Goal: Task Accomplishment & Management: Manage account settings

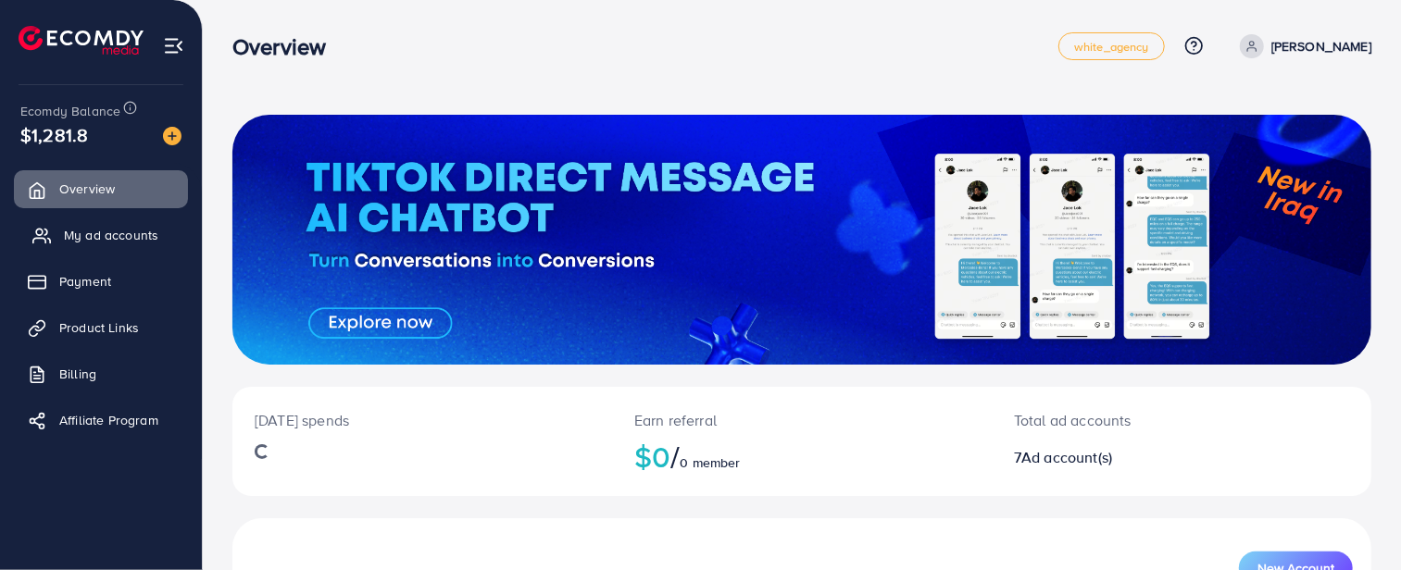
click at [88, 239] on span "My ad accounts" at bounding box center [111, 235] width 94 height 19
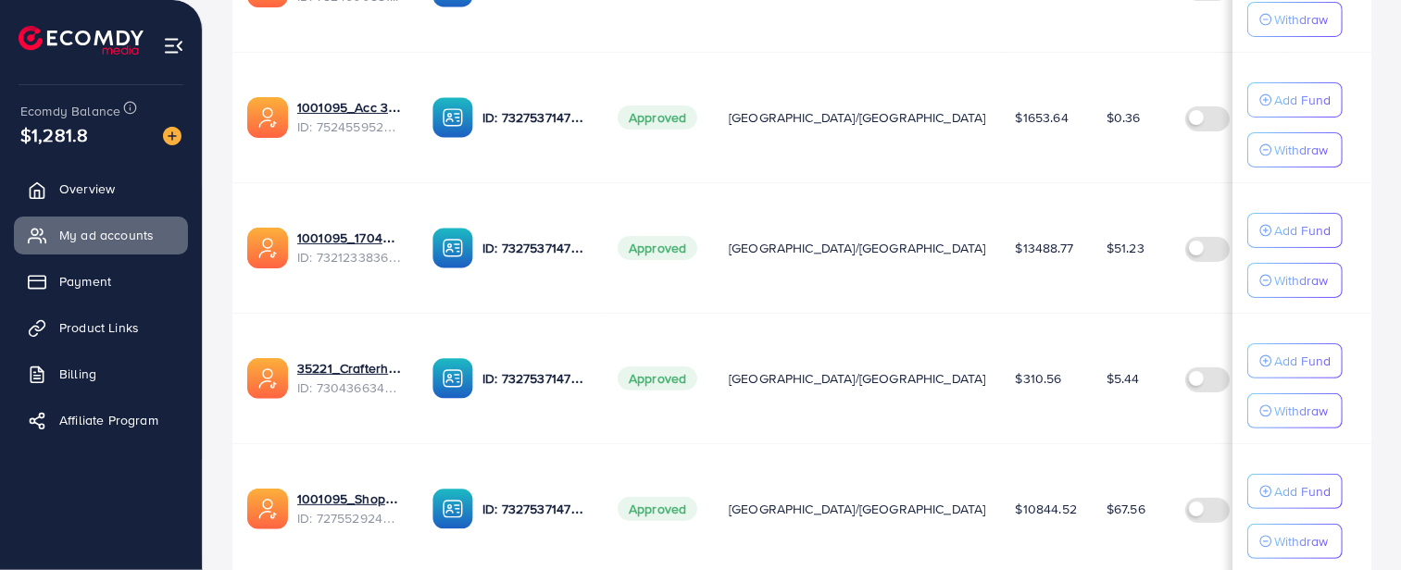
scroll to position [514, 0]
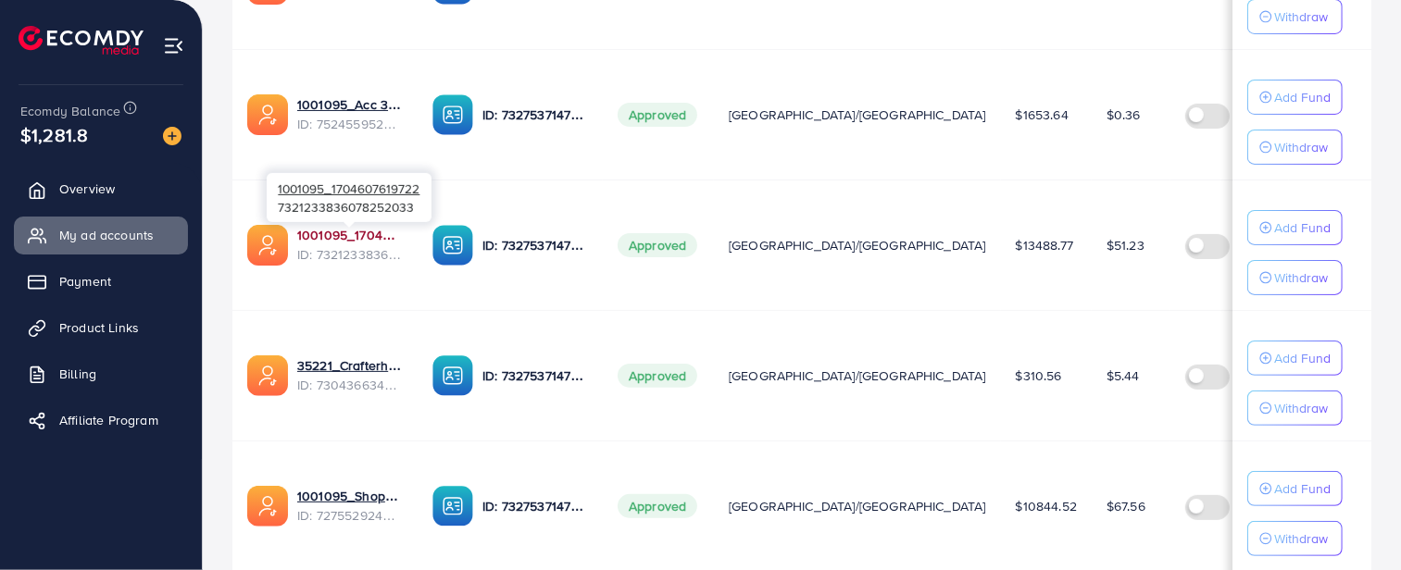
click at [350, 235] on link "1001095_1704607619722" at bounding box center [350, 235] width 106 height 19
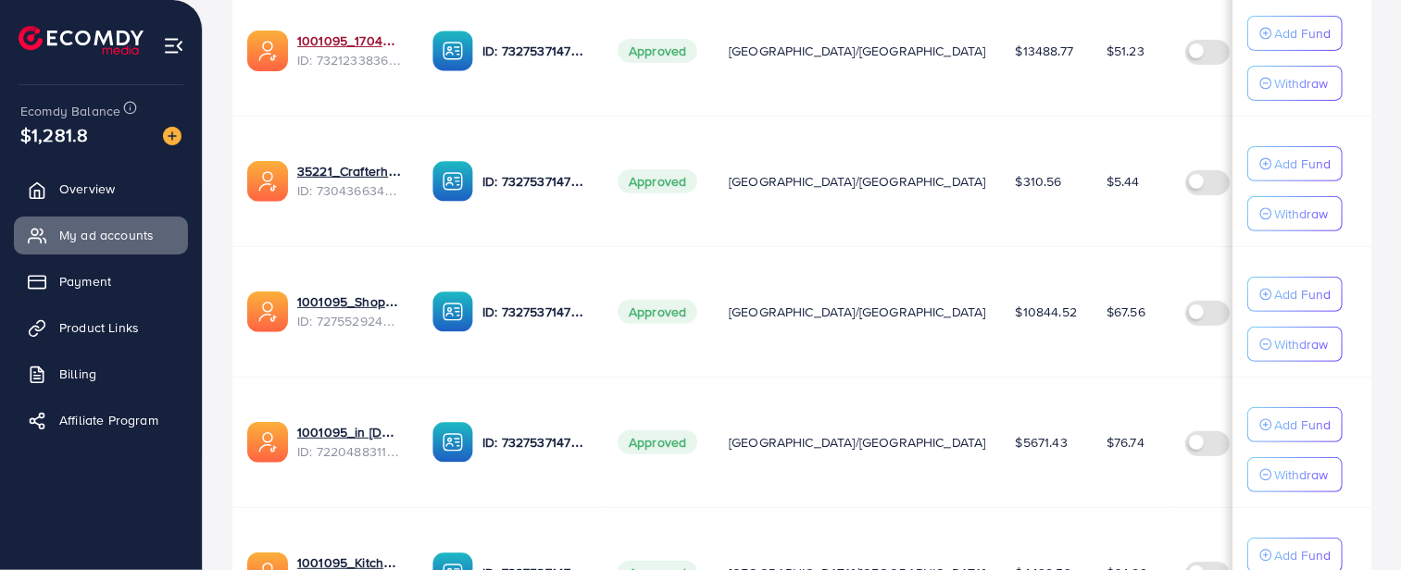
scroll to position [719, 0]
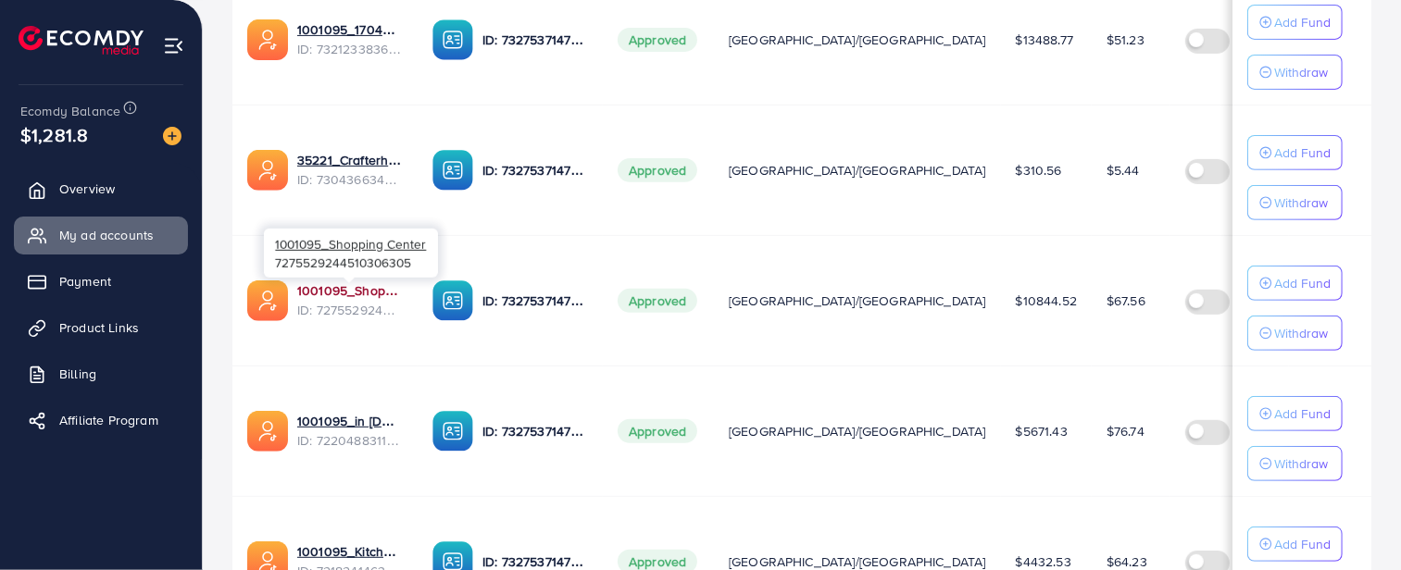
click at [373, 290] on link "1001095_Shopping Center" at bounding box center [350, 290] width 106 height 19
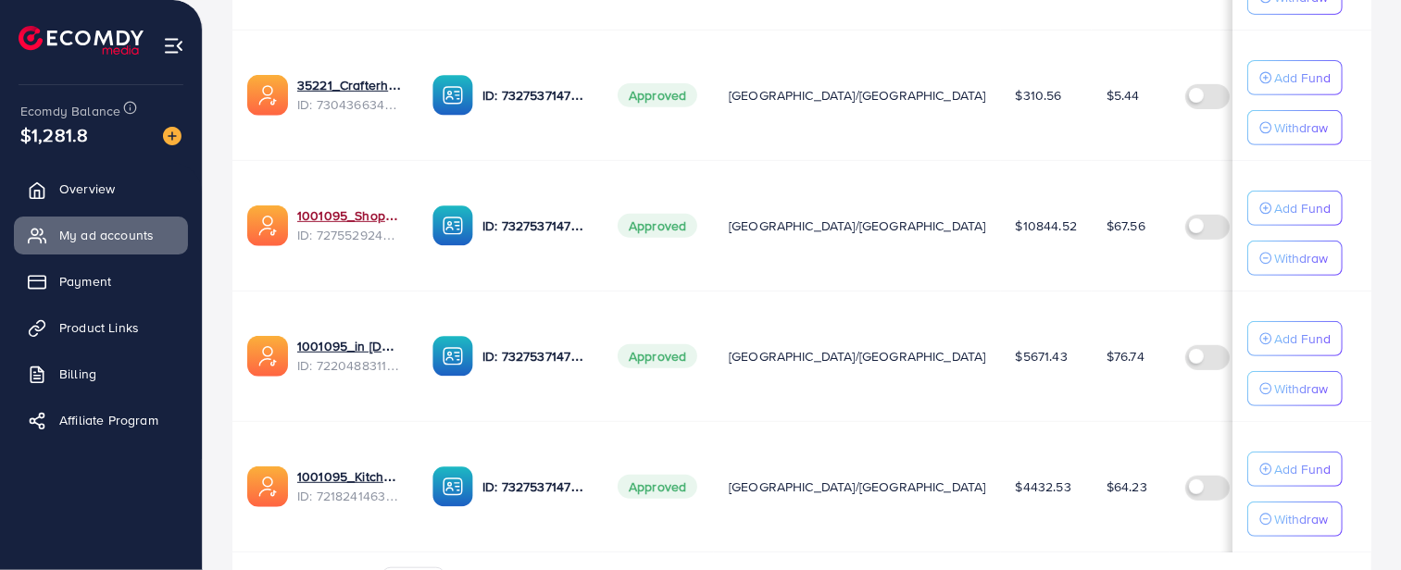
scroll to position [917, 0]
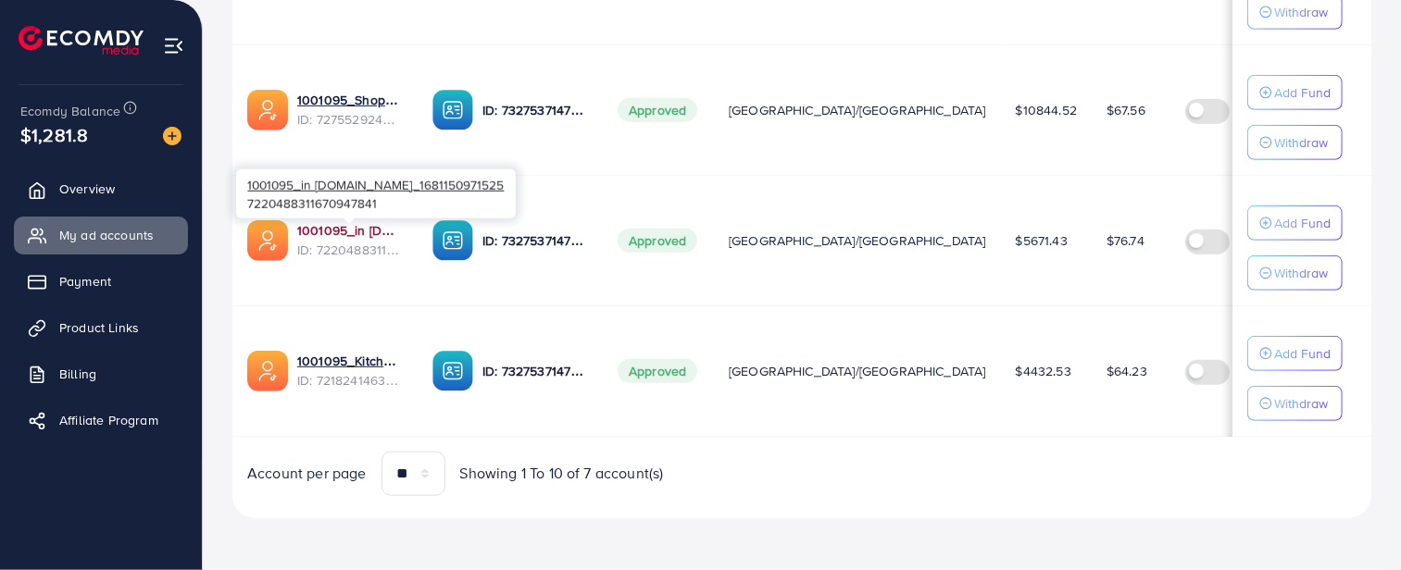
click at [340, 225] on link "1001095_in [DOMAIN_NAME]_1681150971525" at bounding box center [350, 230] width 106 height 19
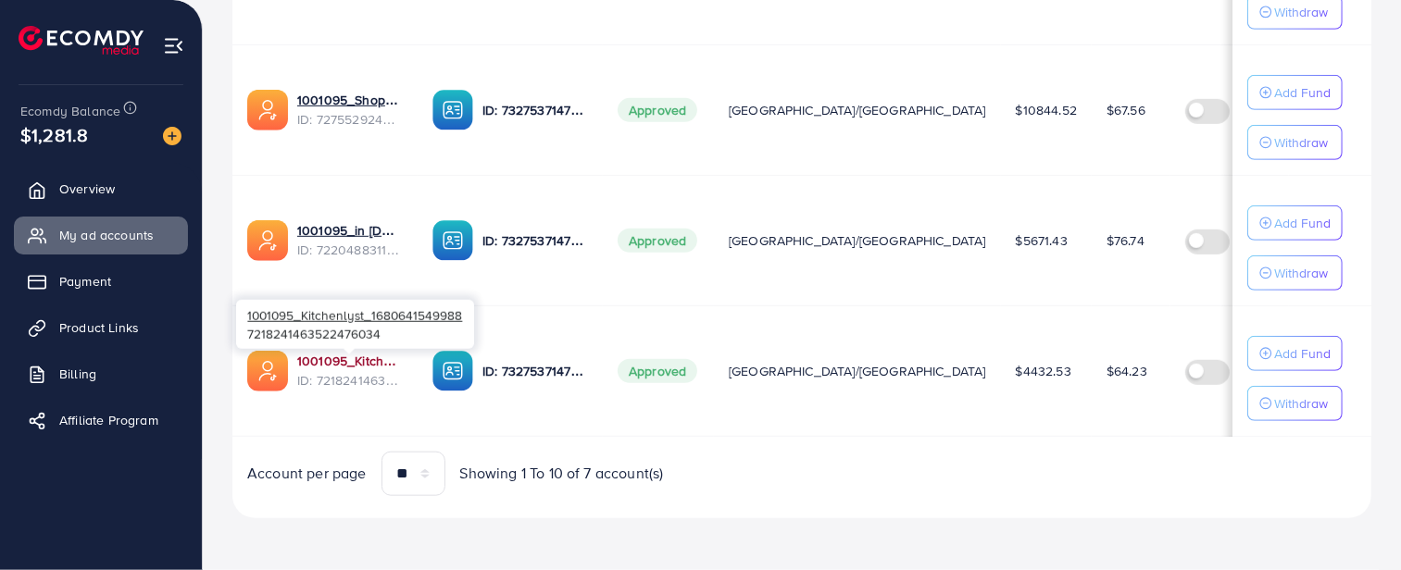
click at [354, 358] on link "1001095_Kitchenlyst_1680641549988" at bounding box center [350, 361] width 106 height 19
